Goal: Transaction & Acquisition: Purchase product/service

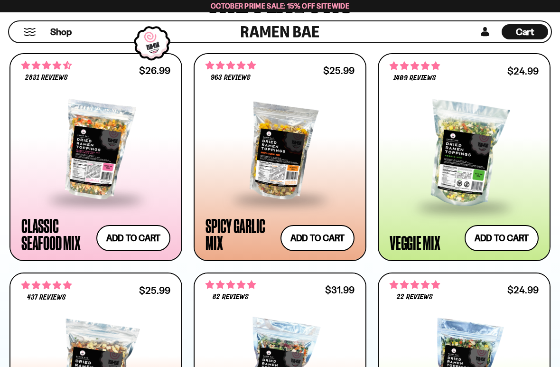
scroll to position [539, 0]
type input "**********"
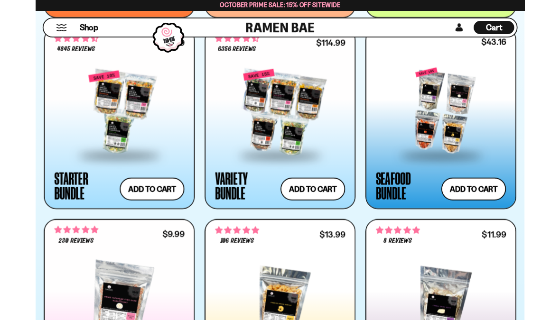
scroll to position [1002, 0]
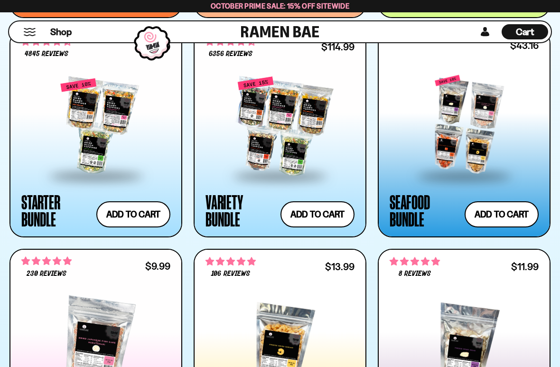
click at [485, 153] on div at bounding box center [464, 125] width 149 height 100
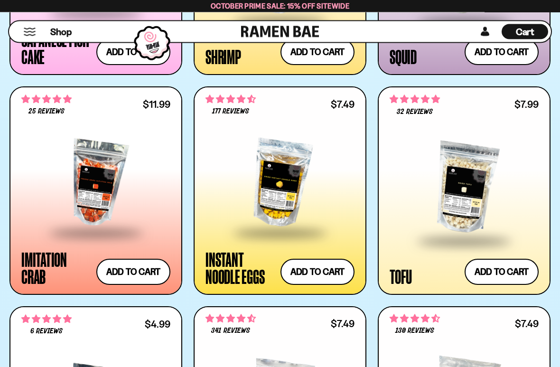
scroll to position [1384, 0]
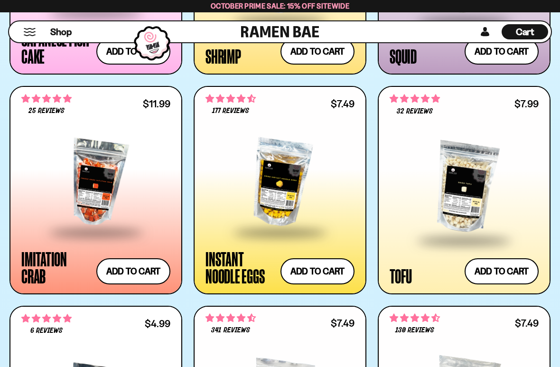
click at [326, 268] on button "Add to cart Add ― Regular price $7.49 Regular price Sale price $7.49 Unit price…" at bounding box center [317, 271] width 74 height 26
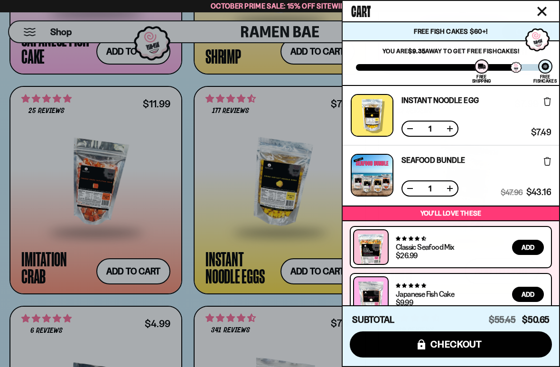
click at [194, 297] on div at bounding box center [280, 183] width 560 height 367
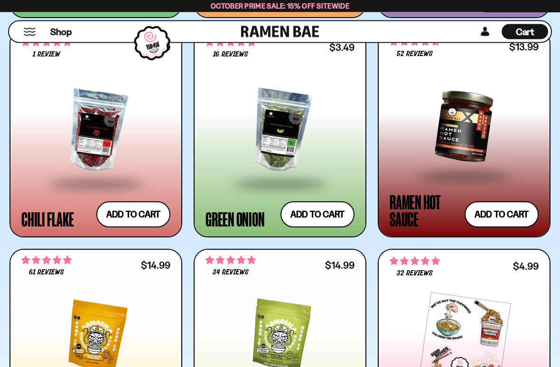
scroll to position [2544, 0]
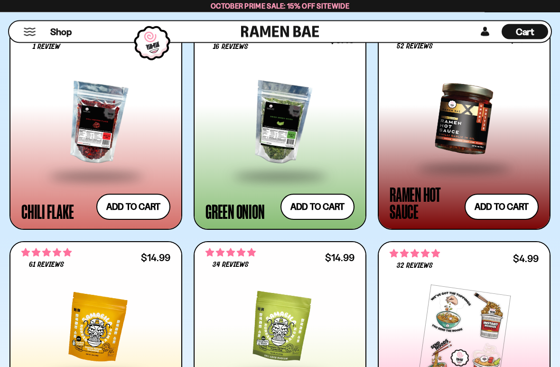
click at [329, 208] on button "Add to cart Add ― Regular price $3.49 Regular price Sale price $3.49 Unit price…" at bounding box center [317, 207] width 74 height 26
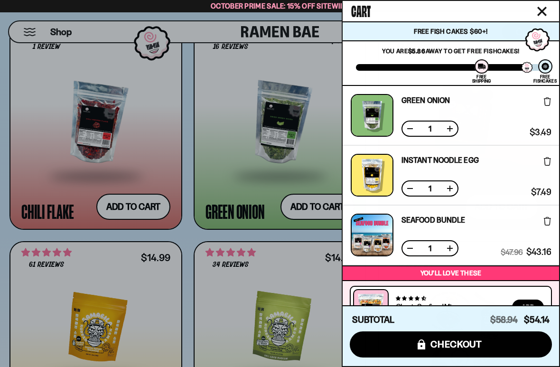
click at [304, 238] on div at bounding box center [280, 183] width 560 height 367
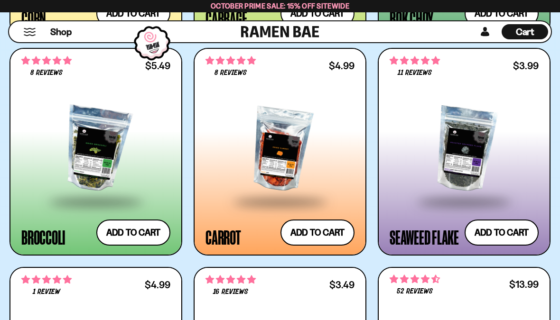
scroll to position [2298, 0]
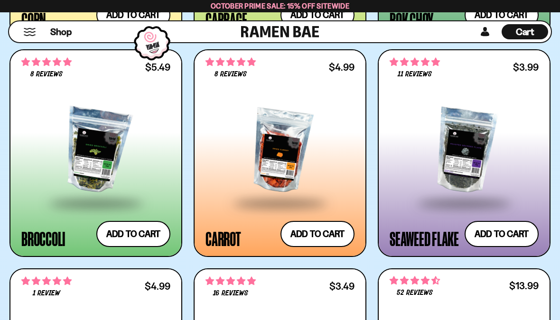
click at [510, 237] on button "Add to cart Add ― Regular price $3.99 Regular price Sale price $3.99 Unit price…" at bounding box center [502, 234] width 74 height 26
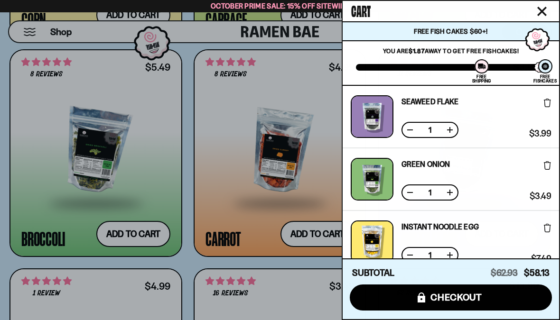
click at [136, 233] on div at bounding box center [280, 160] width 560 height 320
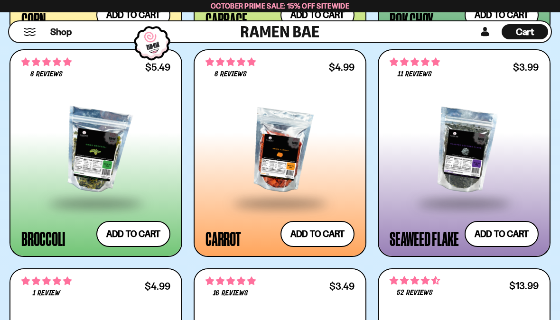
click at [127, 232] on button "Add to cart Add ― Regular price $5.49 Regular price Sale price $5.49 Unit price…" at bounding box center [133, 234] width 74 height 26
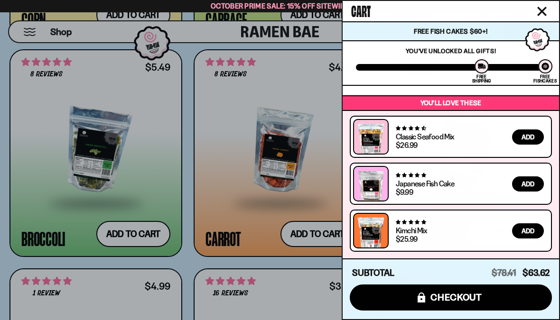
scroll to position [366, 0]
click at [291, 251] on div at bounding box center [280, 160] width 560 height 320
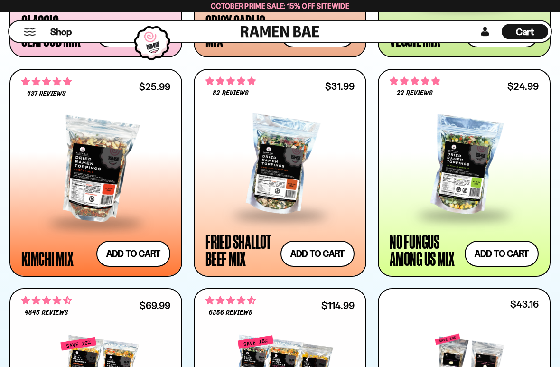
scroll to position [743, 0]
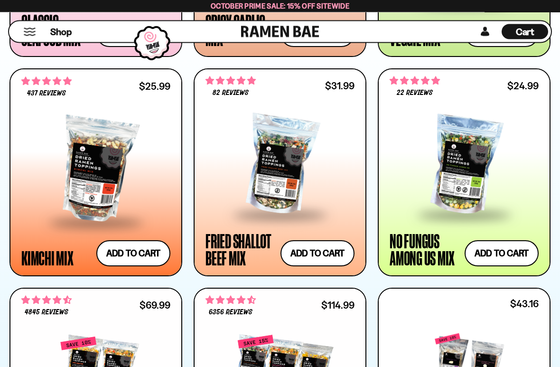
click at [315, 183] on div at bounding box center [279, 165] width 149 height 97
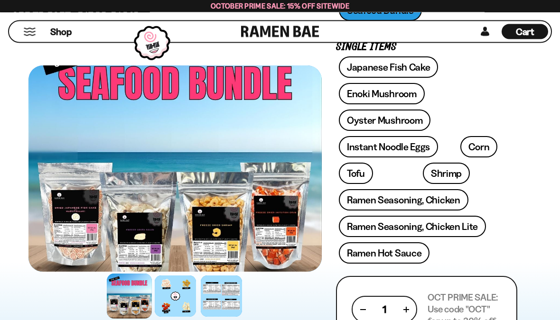
scroll to position [339, 0]
click at [131, 297] on div at bounding box center [129, 296] width 45 height 45
click at [188, 295] on div at bounding box center [175, 296] width 41 height 41
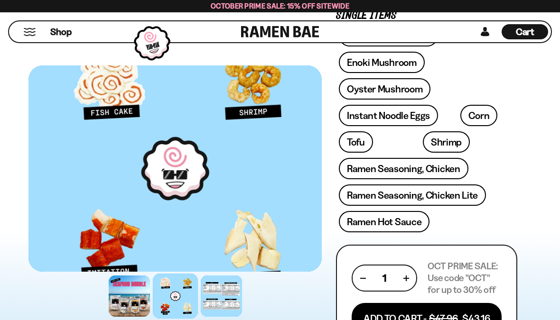
scroll to position [370, 0]
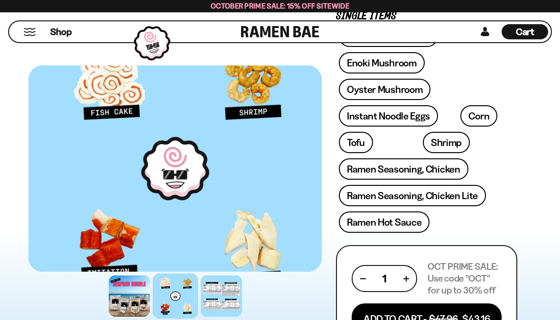
click at [227, 293] on div at bounding box center [221, 296] width 41 height 41
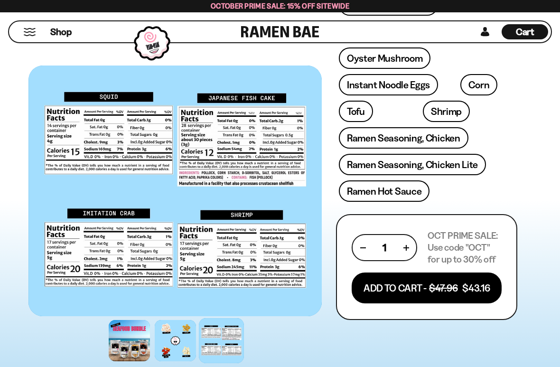
scroll to position [411, 0]
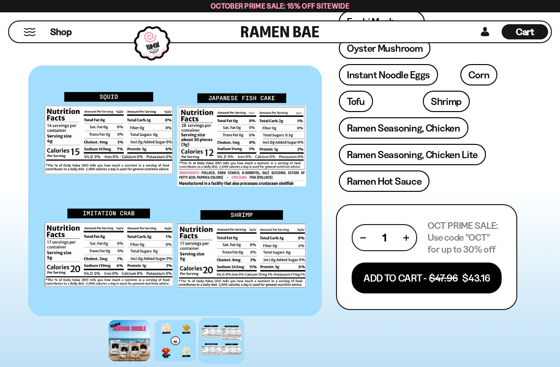
click at [420, 277] on button "Add To Cart - $47.96 $43.16" at bounding box center [427, 277] width 150 height 31
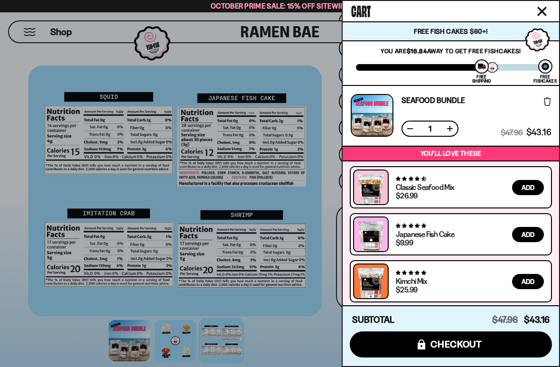
click at [544, 10] on icon "Close cart" at bounding box center [541, 11] width 9 height 9
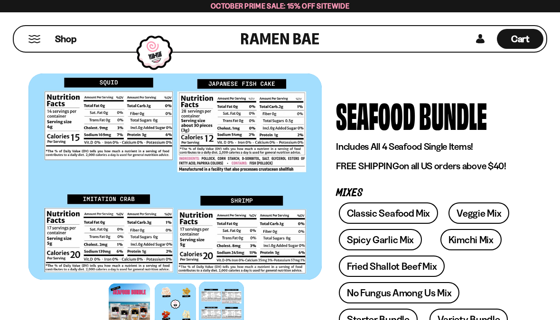
scroll to position [0, 0]
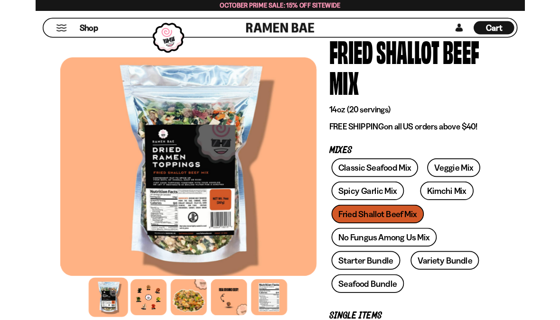
scroll to position [70, 0]
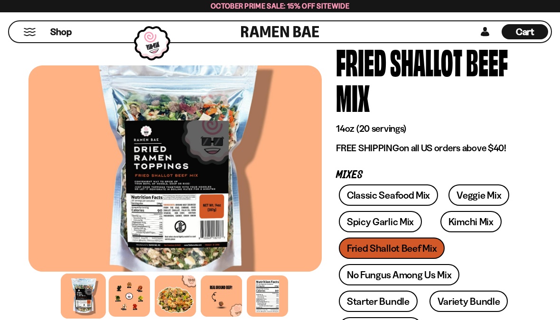
click at [135, 294] on div at bounding box center [129, 296] width 41 height 41
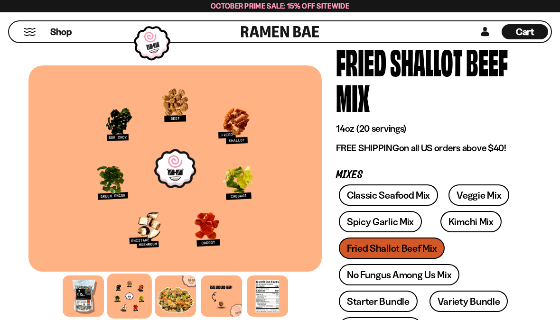
click at [176, 299] on div at bounding box center [175, 296] width 41 height 41
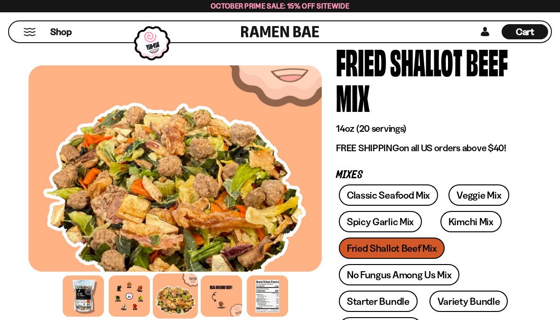
click at [229, 292] on div at bounding box center [221, 296] width 41 height 41
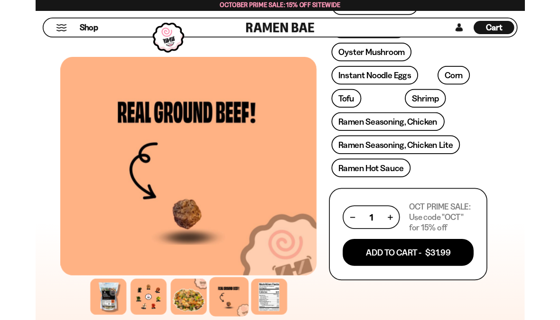
scroll to position [449, 0]
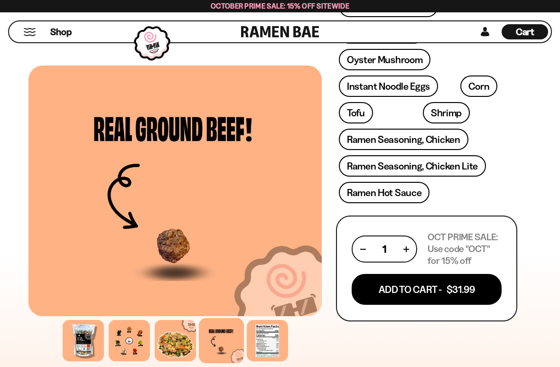
click at [459, 286] on button "Add To Cart - $31.99" at bounding box center [427, 289] width 150 height 31
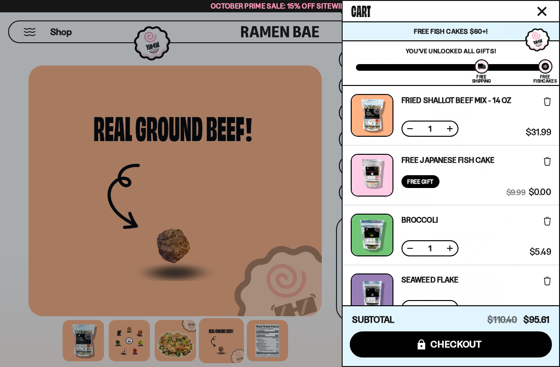
click at [465, 320] on span "checkout" at bounding box center [456, 344] width 52 height 10
